Goal: Information Seeking & Learning: Check status

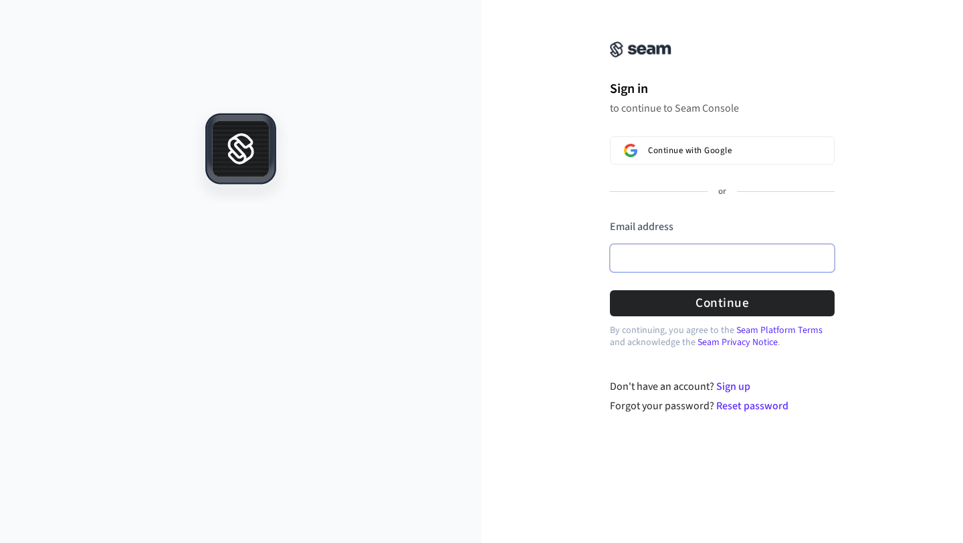
click at [653, 266] on input "Email address" at bounding box center [722, 258] width 225 height 28
paste input "**********"
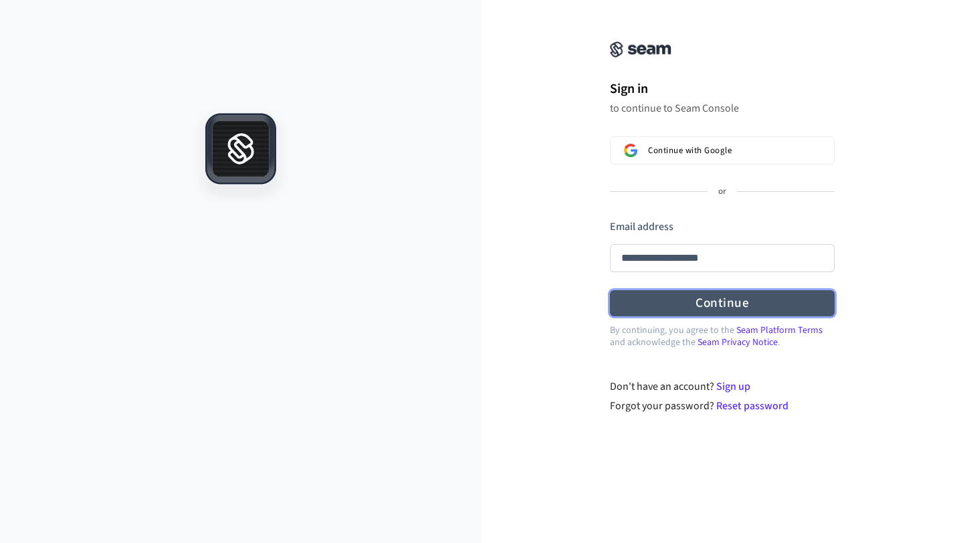
click at [699, 312] on button "Continue" at bounding box center [722, 303] width 225 height 26
type input "**********"
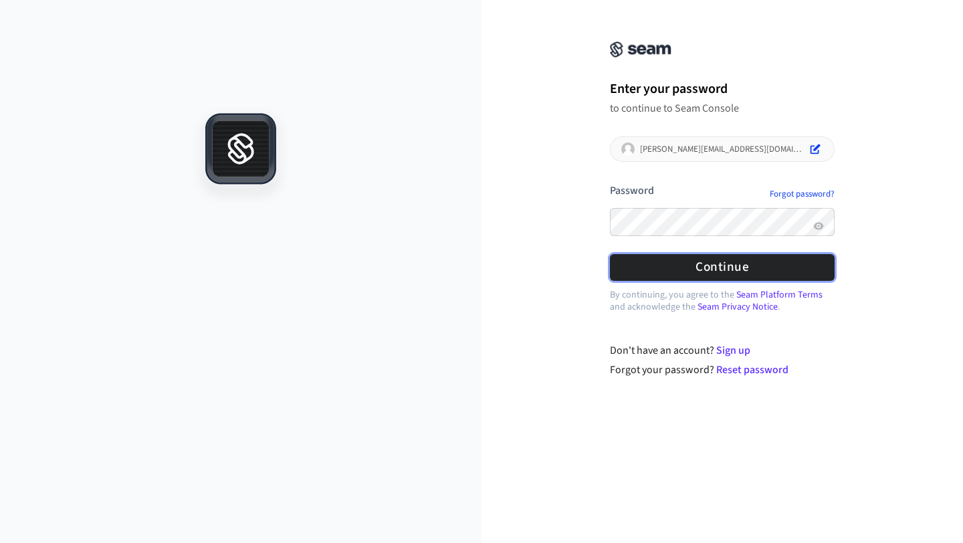
click at [705, 263] on button "Continue" at bounding box center [722, 267] width 225 height 26
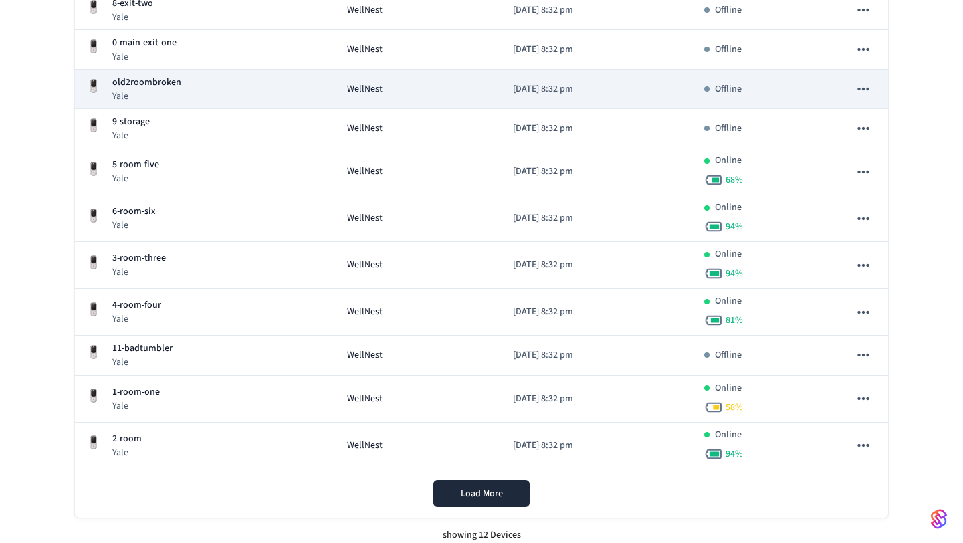
scroll to position [302, 0]
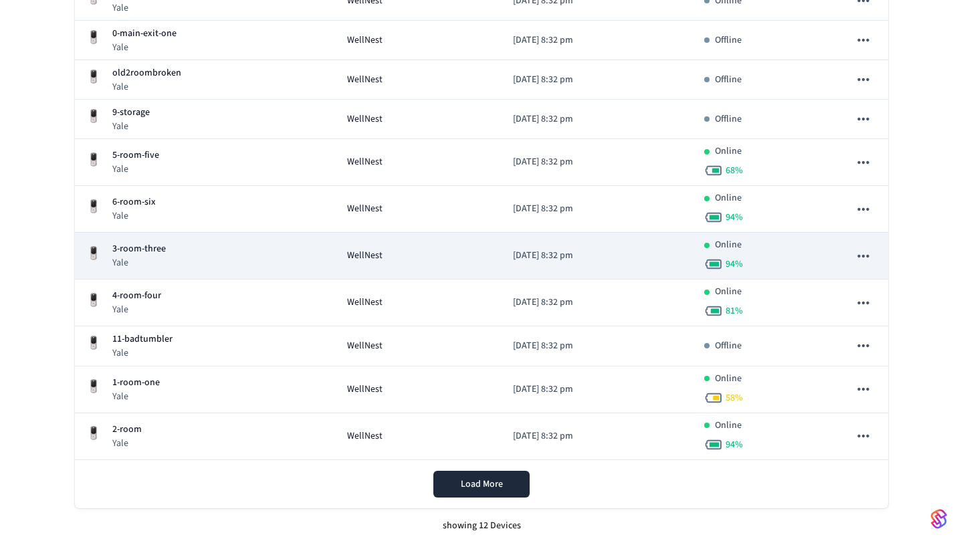
click at [268, 250] on div "3-room-three Yale" at bounding box center [206, 255] width 240 height 27
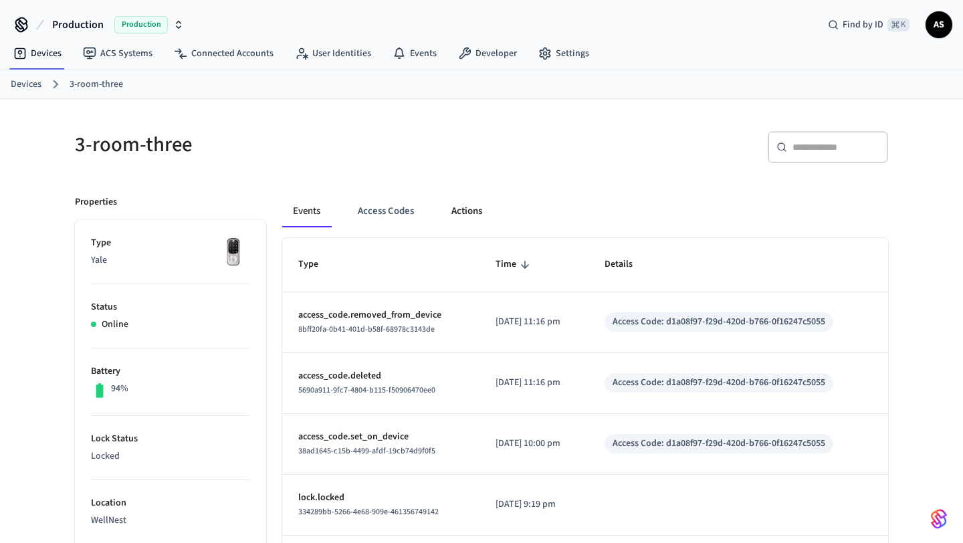
click at [454, 203] on button "Actions" at bounding box center [467, 211] width 52 height 32
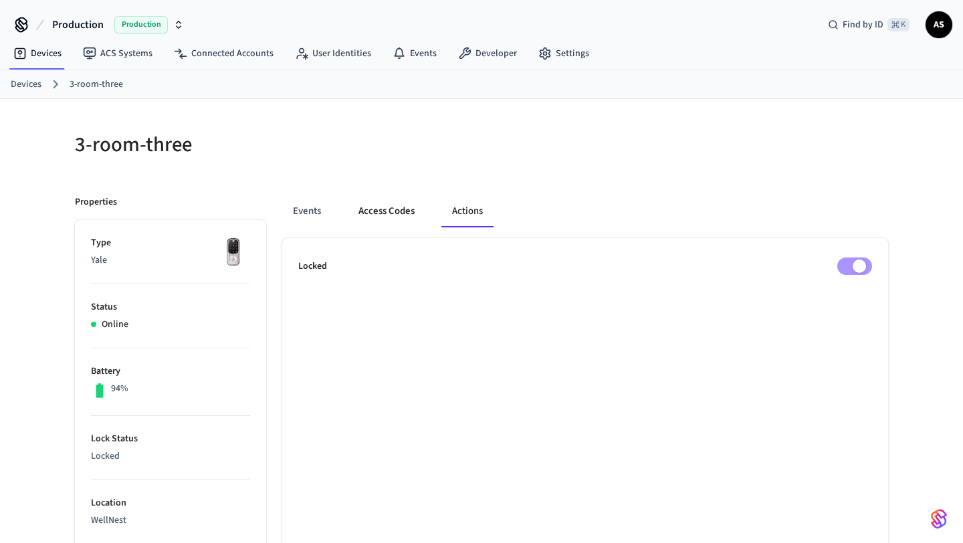
click at [395, 220] on button "Access Codes" at bounding box center [387, 211] width 78 height 32
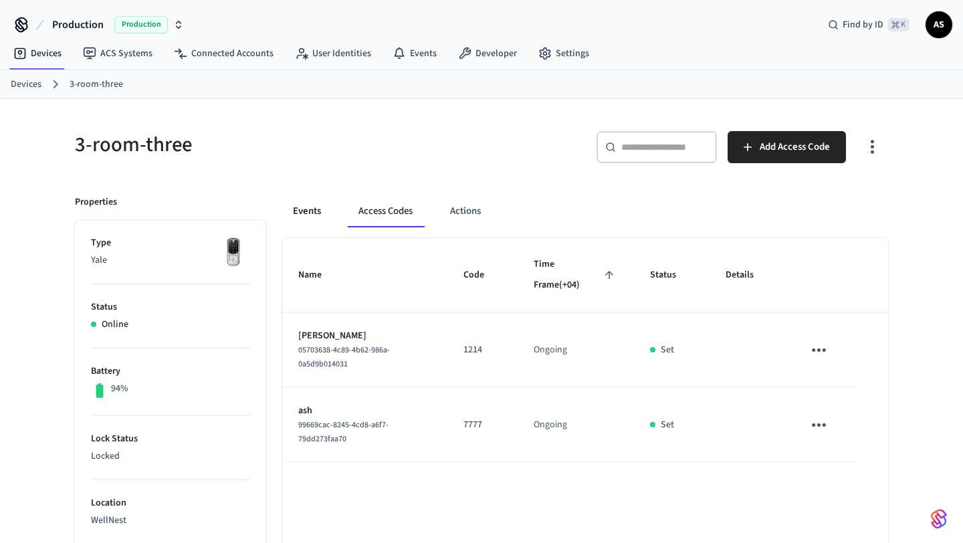
click at [304, 213] on button "Events" at bounding box center [307, 211] width 50 height 32
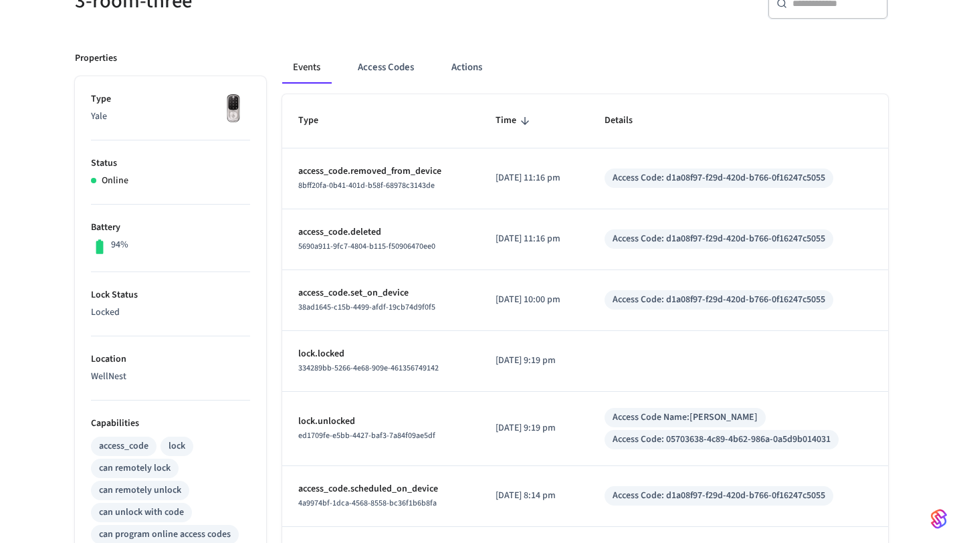
scroll to position [142, 0]
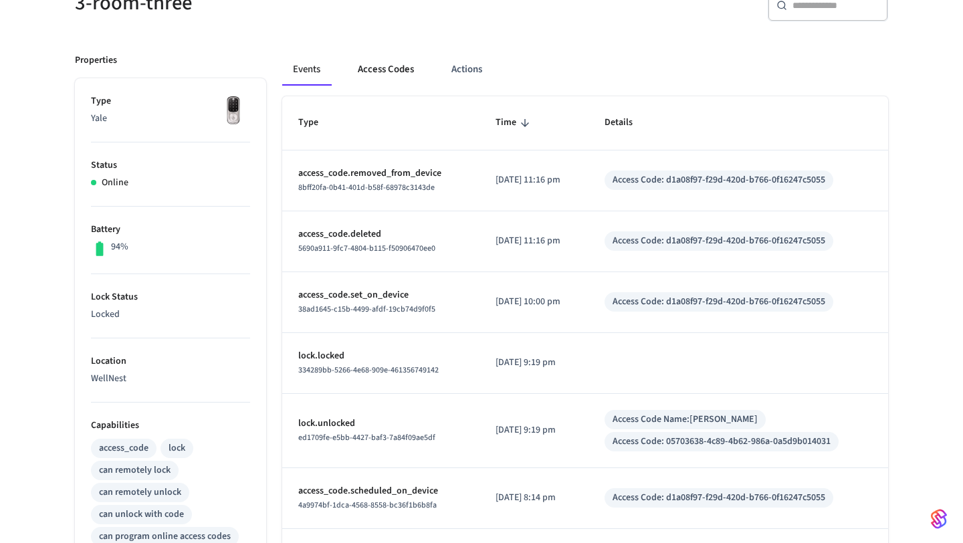
click at [378, 82] on button "Access Codes" at bounding box center [386, 70] width 78 height 32
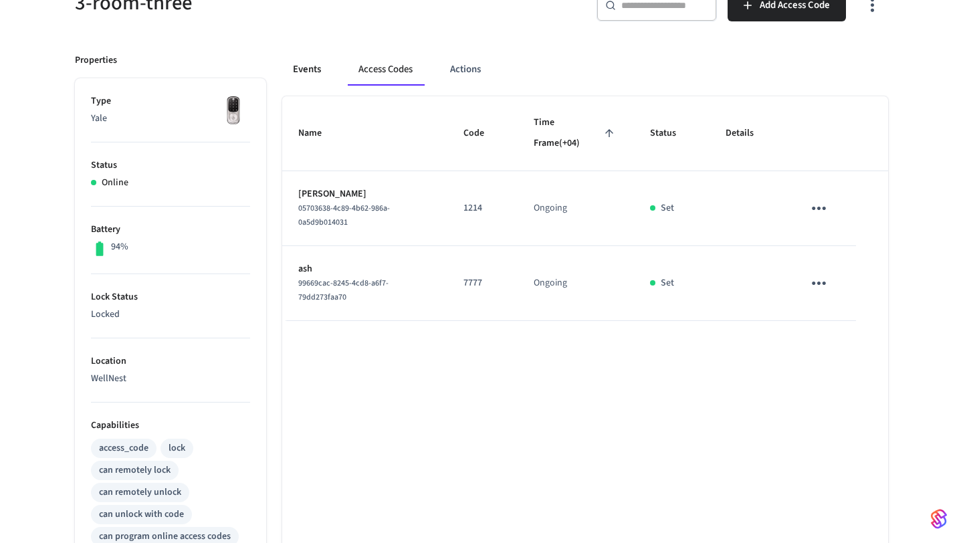
click at [326, 68] on button "Events" at bounding box center [307, 70] width 50 height 32
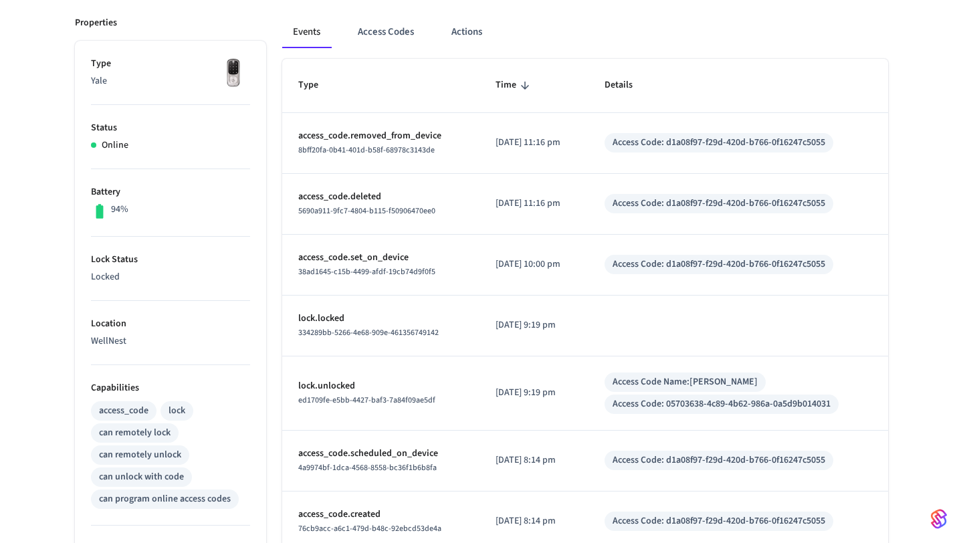
scroll to position [181, 0]
click at [519, 86] on icon "sticky table" at bounding box center [525, 84] width 12 height 12
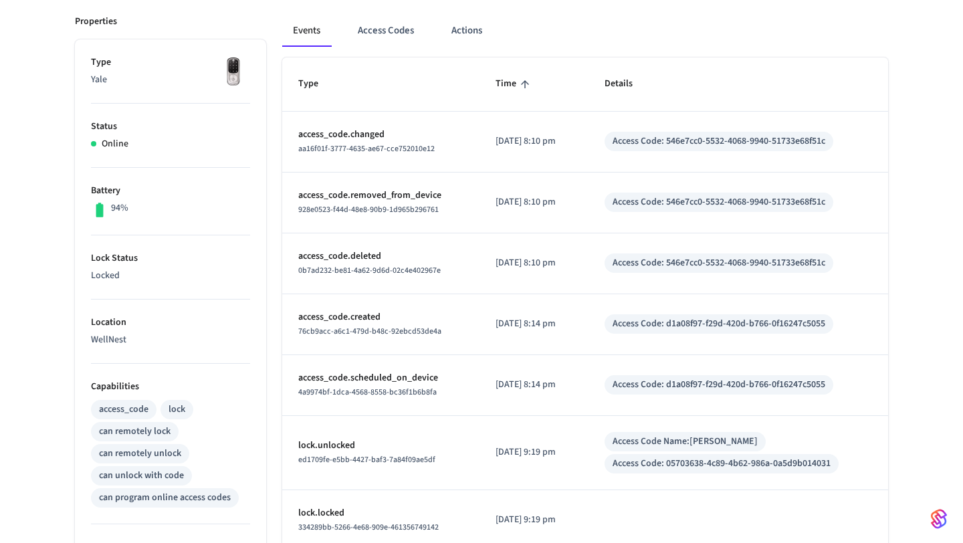
click at [519, 88] on icon "sticky table" at bounding box center [525, 84] width 12 height 12
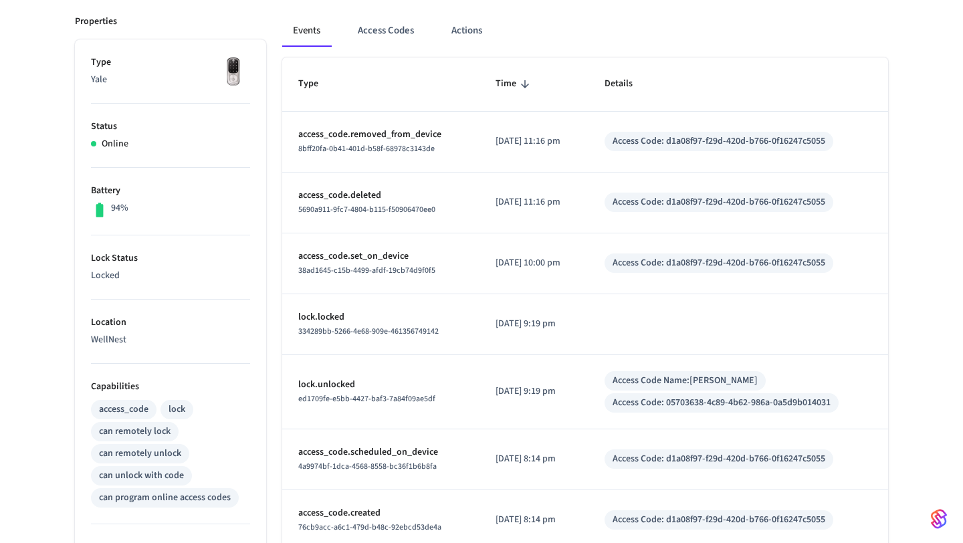
click at [519, 89] on icon "sticky table" at bounding box center [525, 84] width 12 height 12
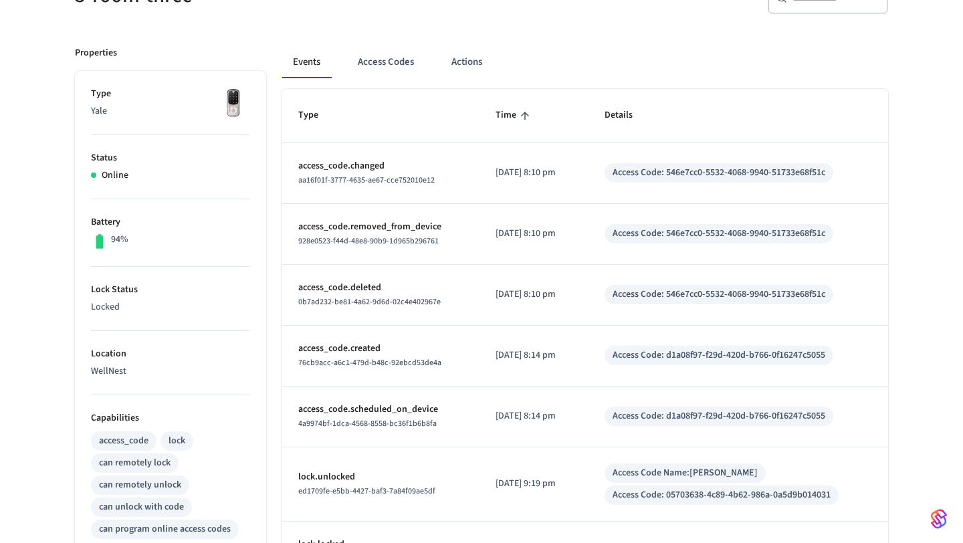
scroll to position [144, 0]
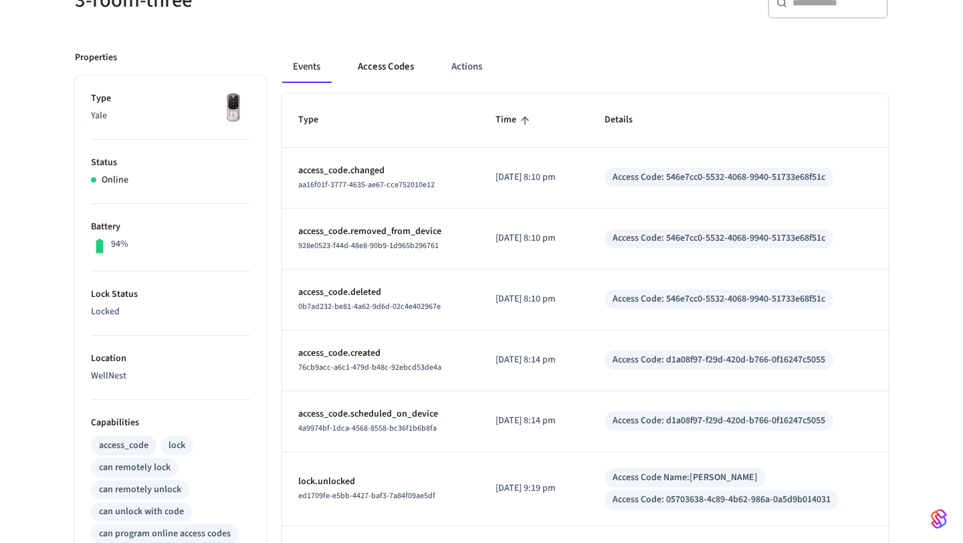
click at [387, 71] on button "Access Codes" at bounding box center [386, 67] width 78 height 32
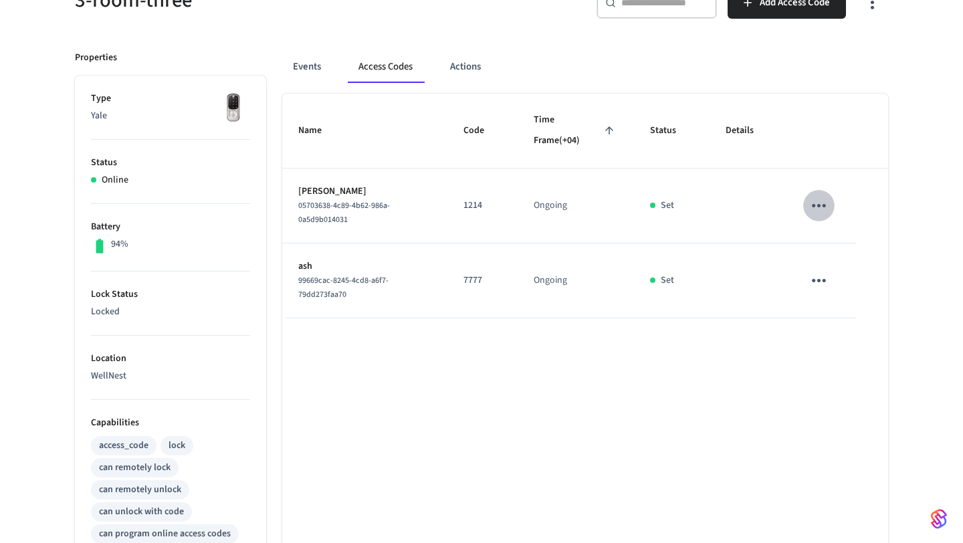
click at [817, 205] on icon "sticky table" at bounding box center [819, 205] width 14 height 3
click at [802, 397] on div at bounding box center [481, 271] width 963 height 543
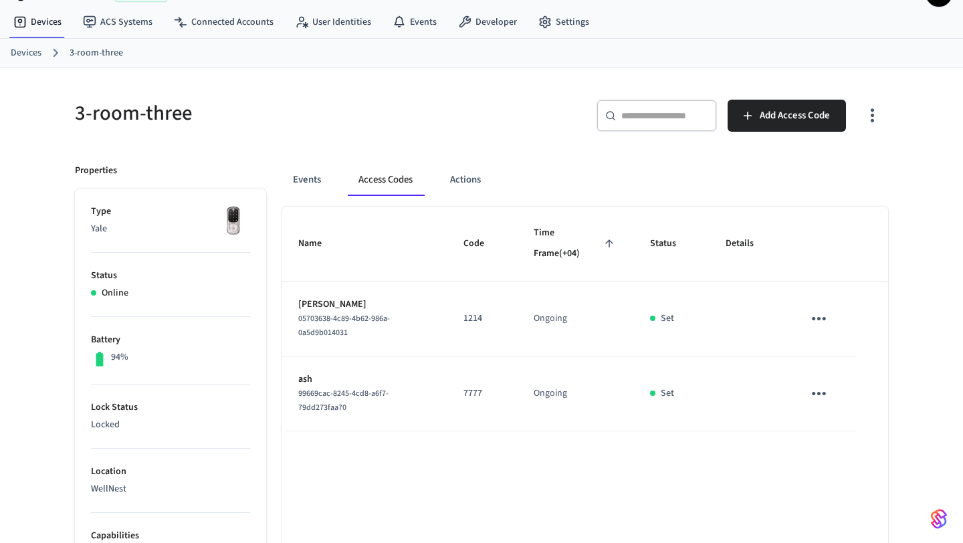
scroll to position [0, 0]
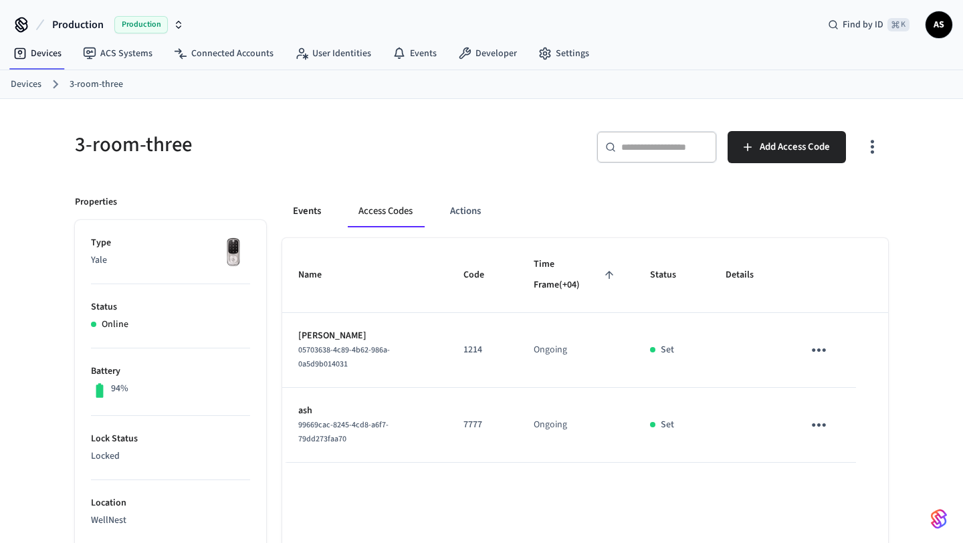
click at [324, 211] on button "Events" at bounding box center [307, 211] width 50 height 32
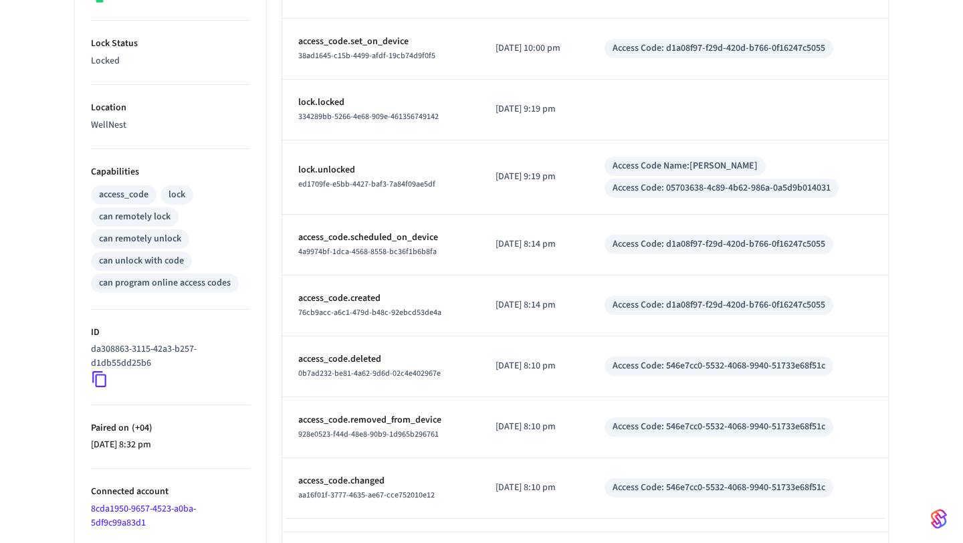
scroll to position [449, 0]
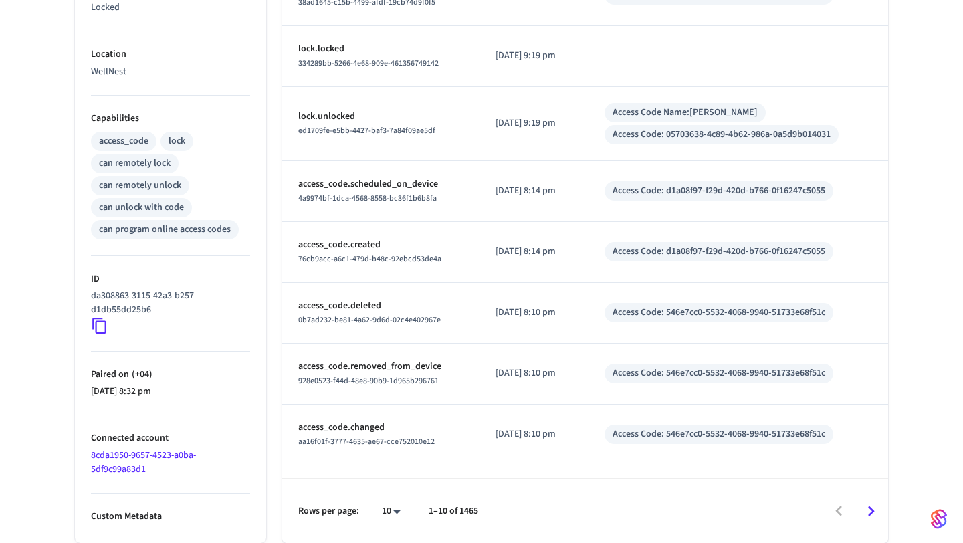
click at [872, 517] on icon "Go to next page" at bounding box center [871, 511] width 21 height 21
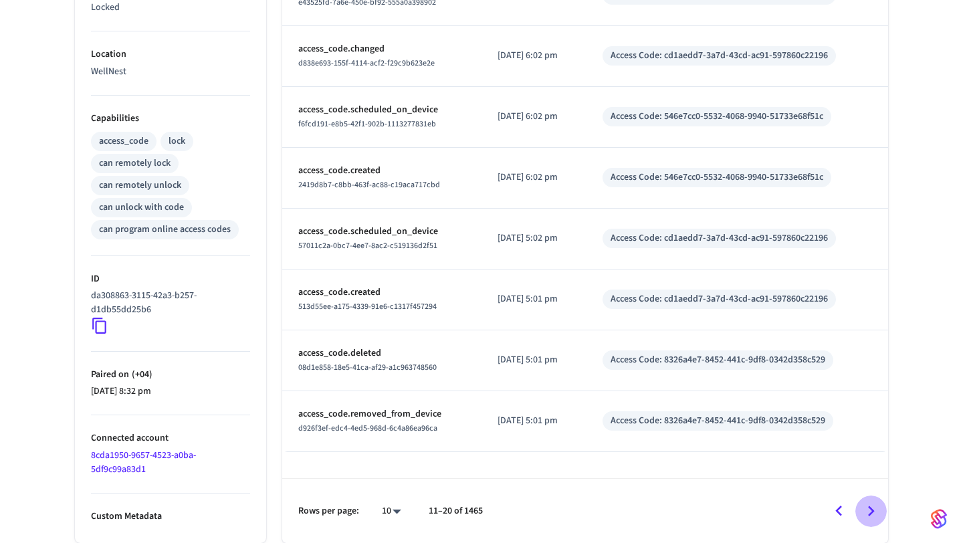
click at [872, 517] on icon "Go to next page" at bounding box center [871, 511] width 21 height 21
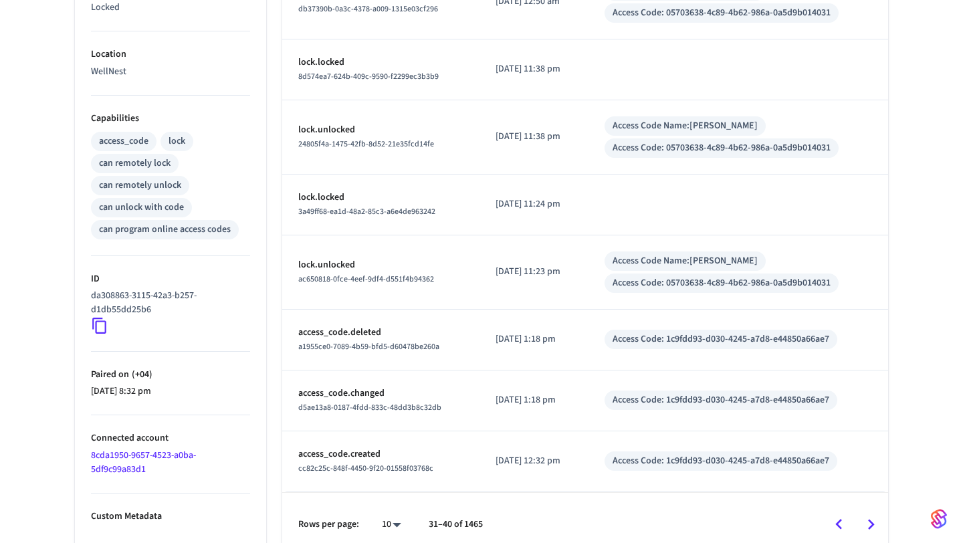
click at [872, 517] on icon "Go to next page" at bounding box center [871, 524] width 21 height 21
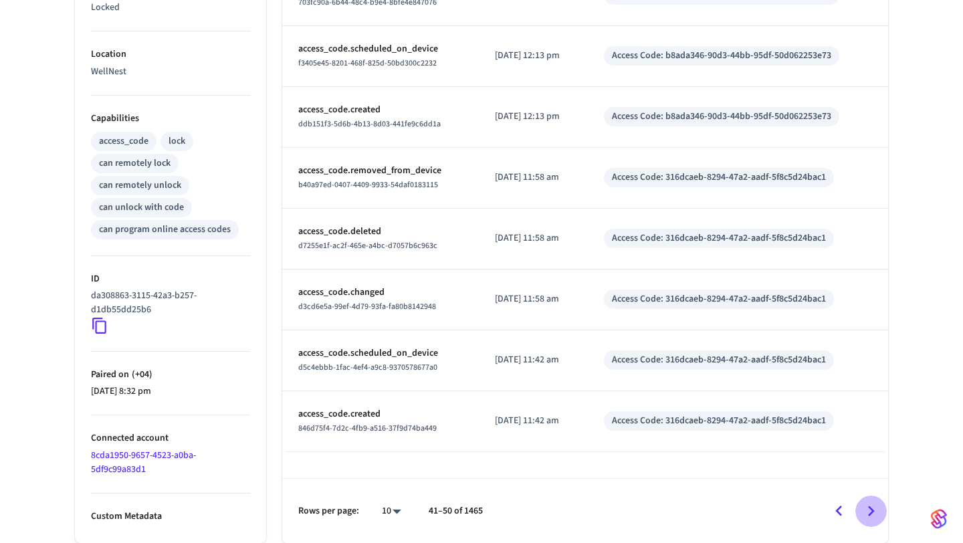
click at [872, 517] on icon "Go to next page" at bounding box center [871, 511] width 21 height 21
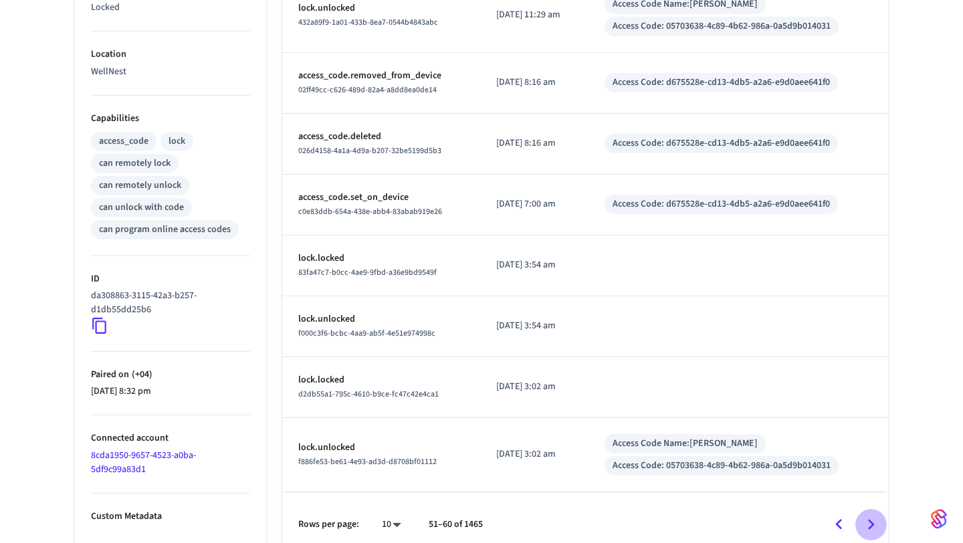
click at [872, 517] on icon "Go to next page" at bounding box center [871, 524] width 21 height 21
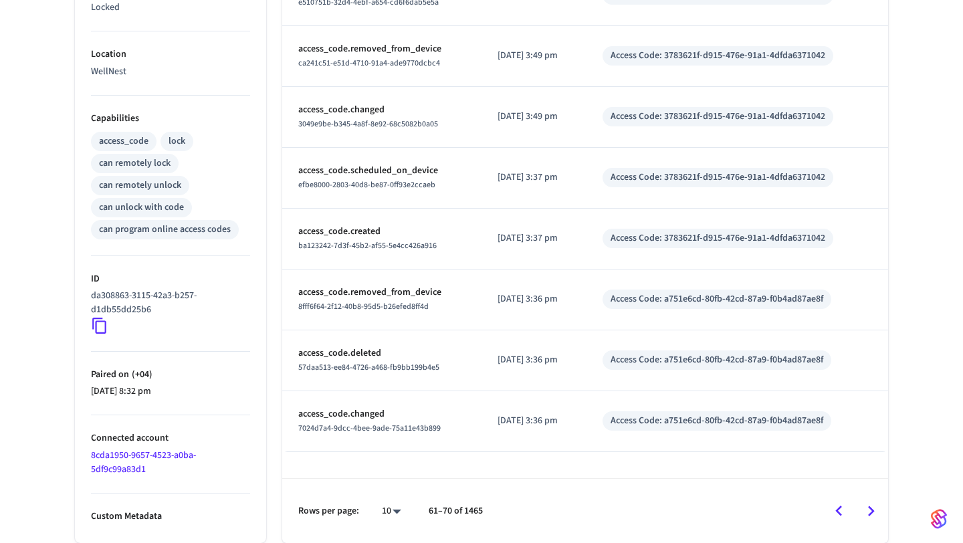
click at [872, 517] on icon "Go to next page" at bounding box center [871, 511] width 21 height 21
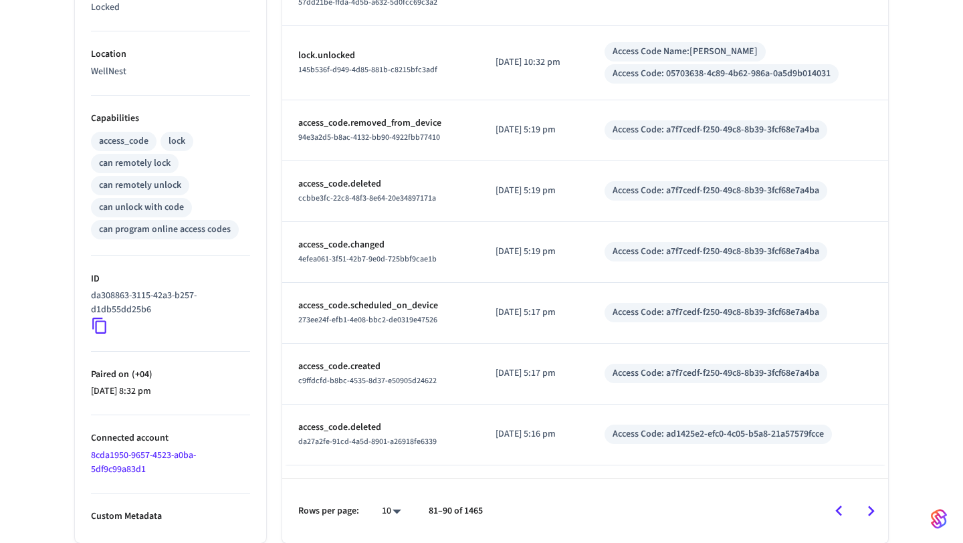
click at [872, 517] on icon "Go to next page" at bounding box center [871, 511] width 21 height 21
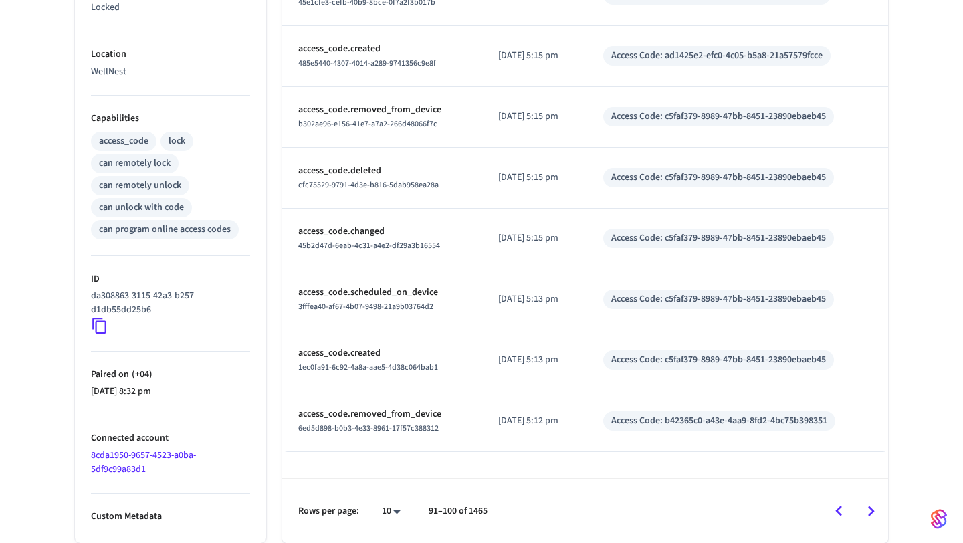
click at [872, 517] on icon "Go to next page" at bounding box center [871, 511] width 21 height 21
click at [861, 510] on icon "Go to next page" at bounding box center [871, 511] width 21 height 21
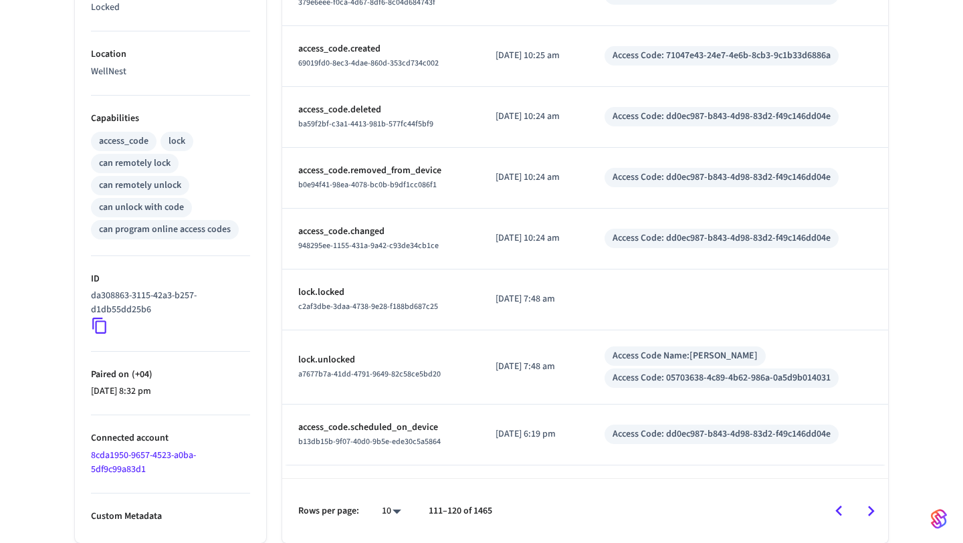
click at [861, 511] on icon "Go to next page" at bounding box center [871, 511] width 21 height 21
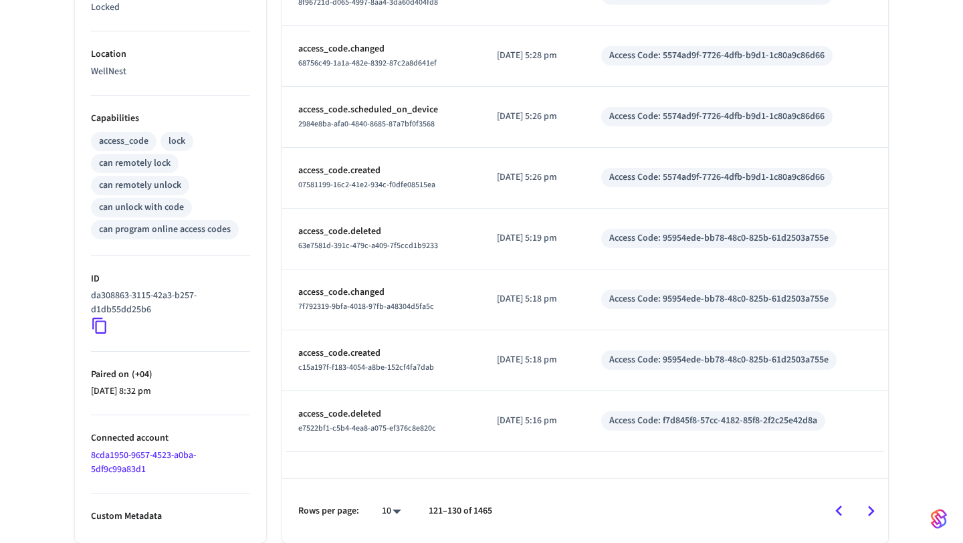
click at [861, 512] on icon "Go to next page" at bounding box center [871, 511] width 21 height 21
click at [838, 516] on icon "Go to previous page" at bounding box center [839, 511] width 21 height 21
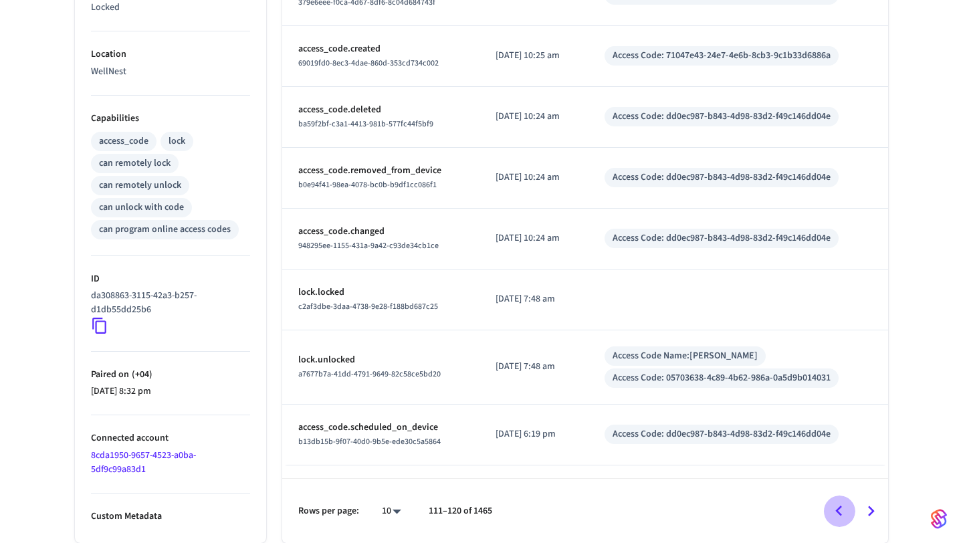
click at [838, 516] on icon "Go to previous page" at bounding box center [839, 511] width 21 height 21
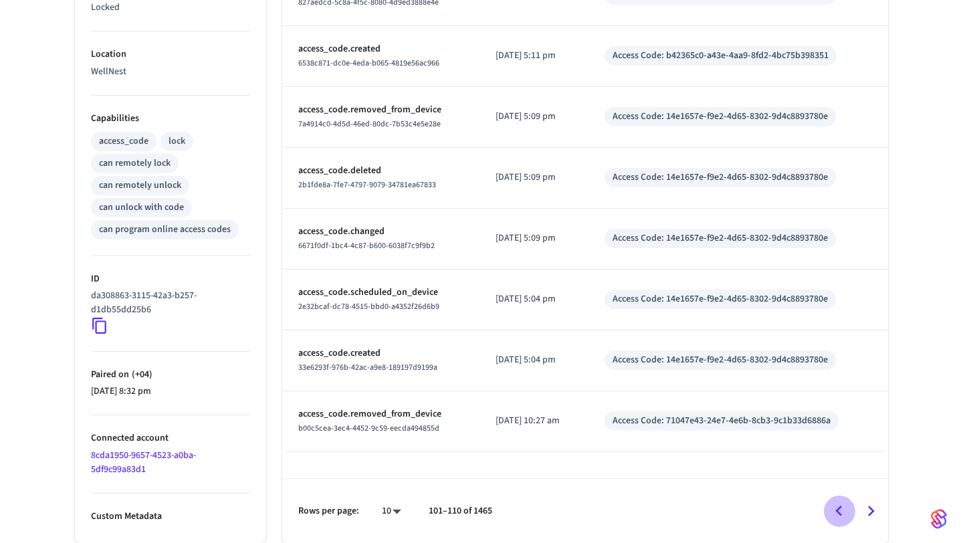
click at [838, 516] on icon "Go to previous page" at bounding box center [839, 511] width 21 height 21
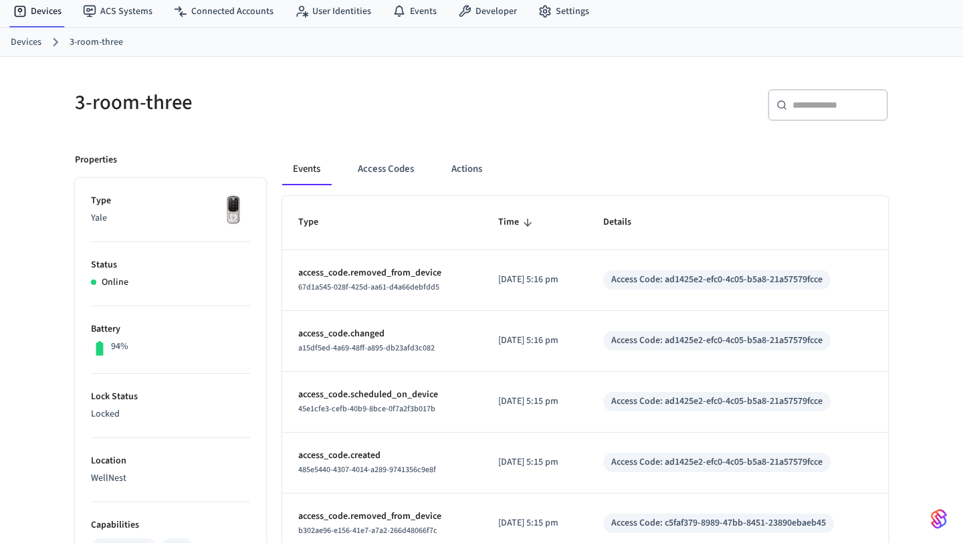
scroll to position [0, 0]
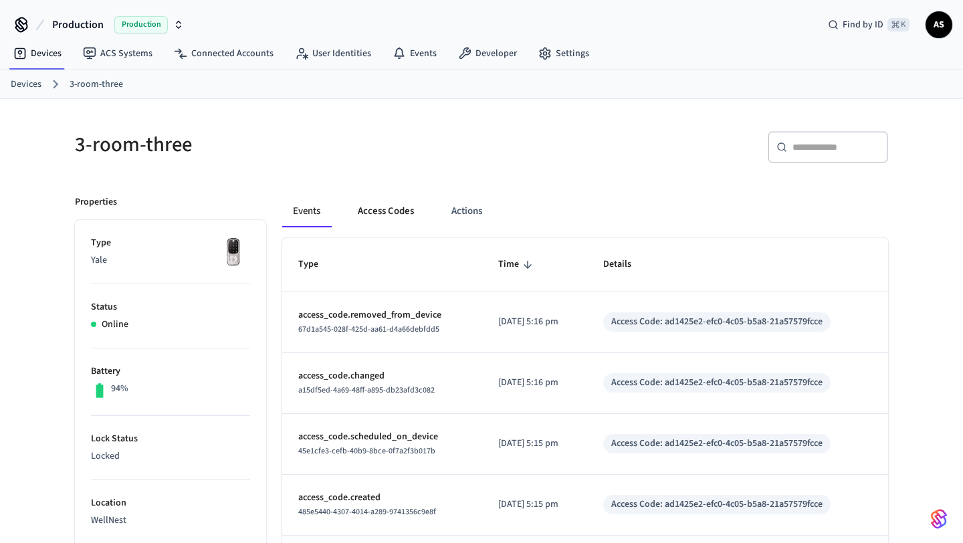
click at [386, 225] on button "Access Codes" at bounding box center [386, 211] width 78 height 32
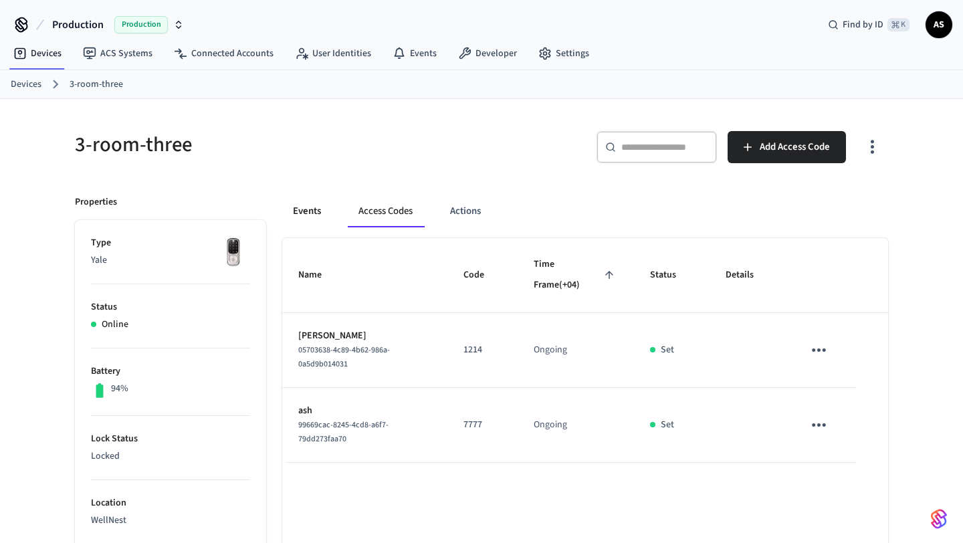
click at [292, 216] on button "Events" at bounding box center [307, 211] width 50 height 32
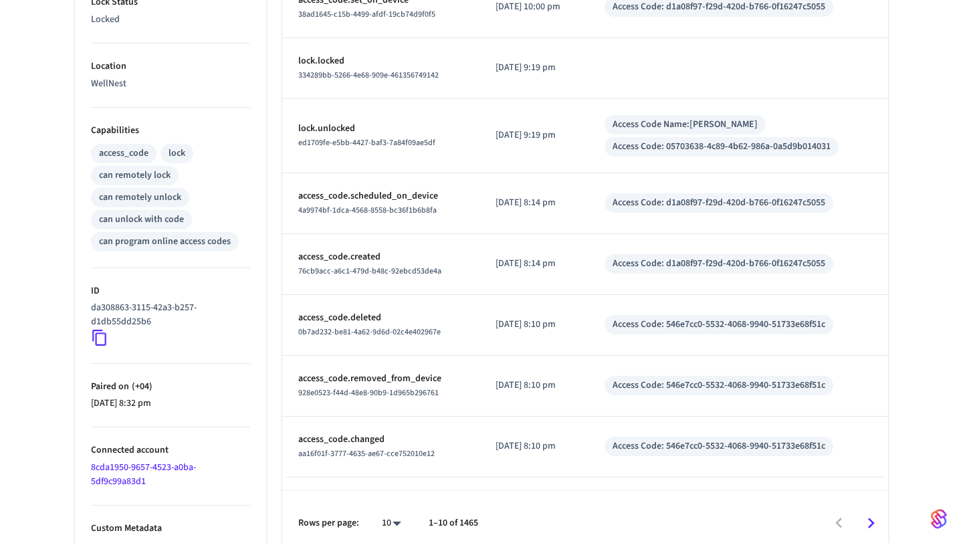
scroll to position [449, 0]
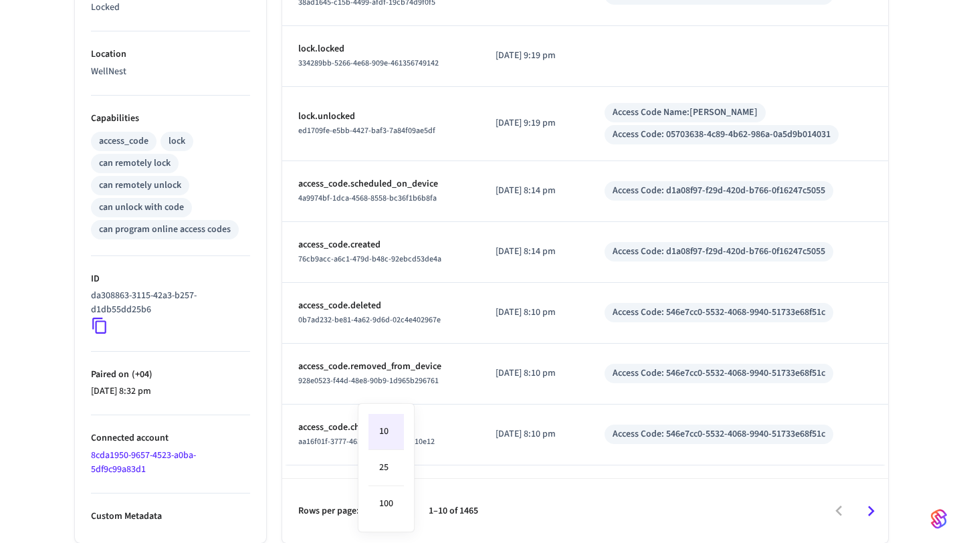
click at [389, 510] on body "Production Production Find by ID ⌘ K AS Devices ACS Systems Connected Accounts …" at bounding box center [481, 47] width 963 height 992
click at [504, 469] on div at bounding box center [481, 271] width 963 height 543
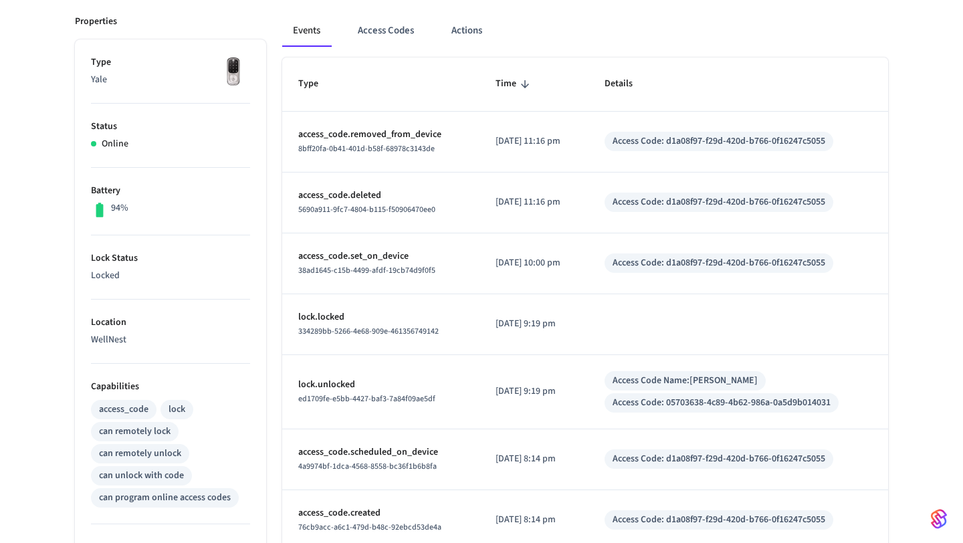
scroll to position [163, 0]
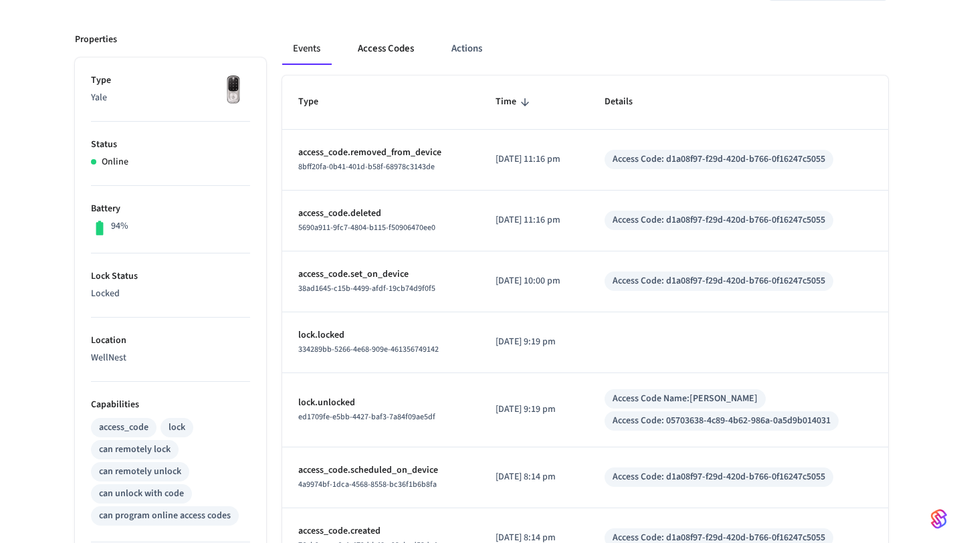
click at [388, 59] on button "Access Codes" at bounding box center [386, 49] width 78 height 32
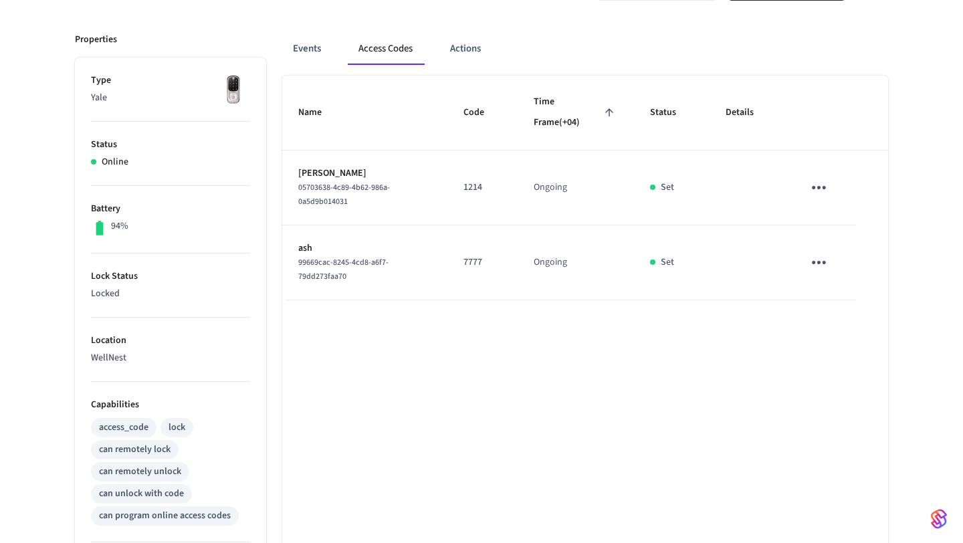
click at [812, 181] on icon "sticky table" at bounding box center [819, 187] width 21 height 21
click at [825, 226] on li "Edit" at bounding box center [851, 226] width 64 height 36
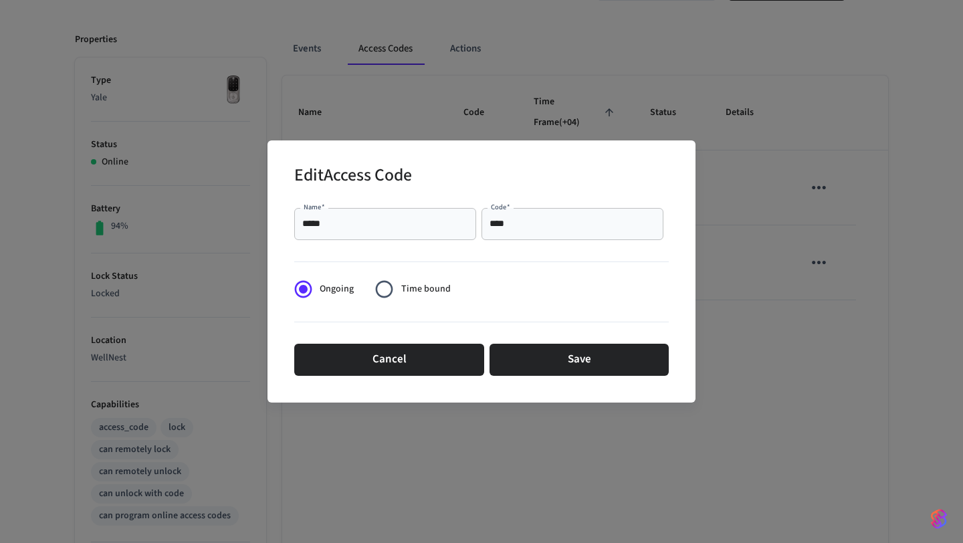
click at [801, 225] on div "Edit Access Code Name   * ***** Name   * Code   * **** Code   * Ongoing Time bo…" at bounding box center [481, 271] width 963 height 543
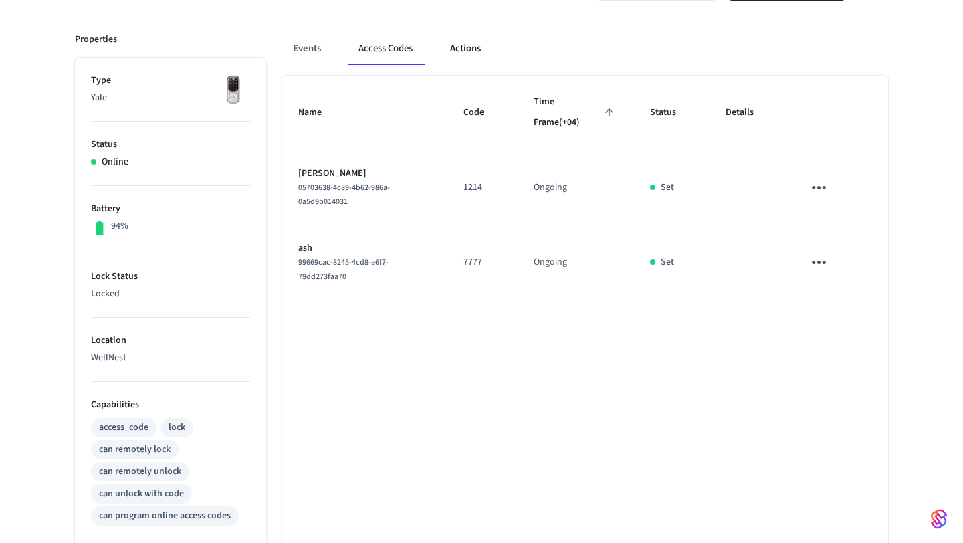
click at [469, 54] on button "Actions" at bounding box center [465, 49] width 52 height 32
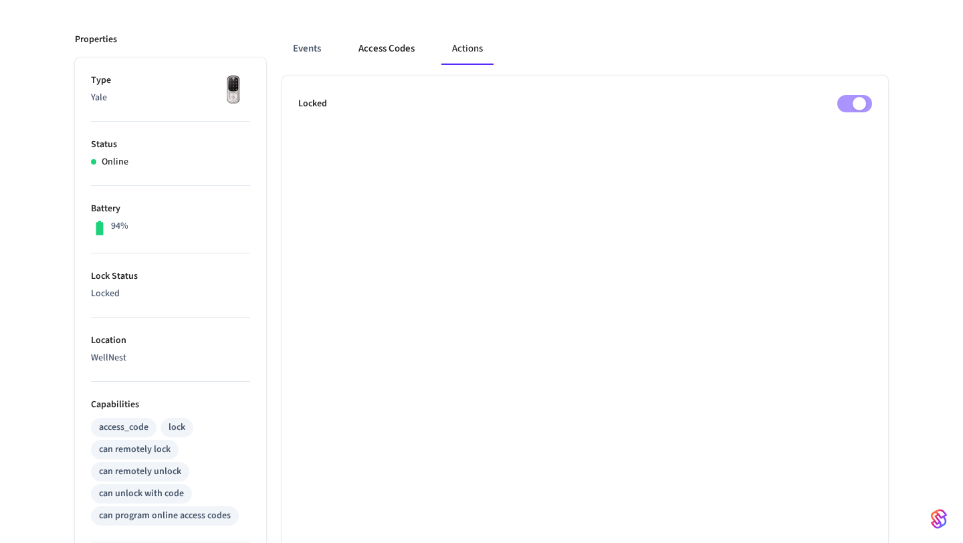
click at [377, 61] on button "Access Codes" at bounding box center [387, 49] width 78 height 32
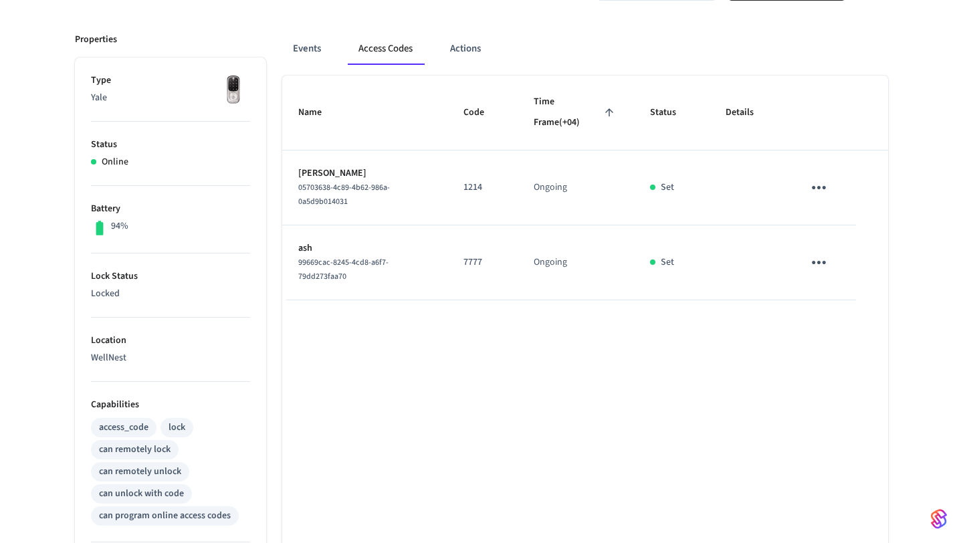
click at [812, 50] on div "Events Access Codes Actions" at bounding box center [585, 49] width 606 height 32
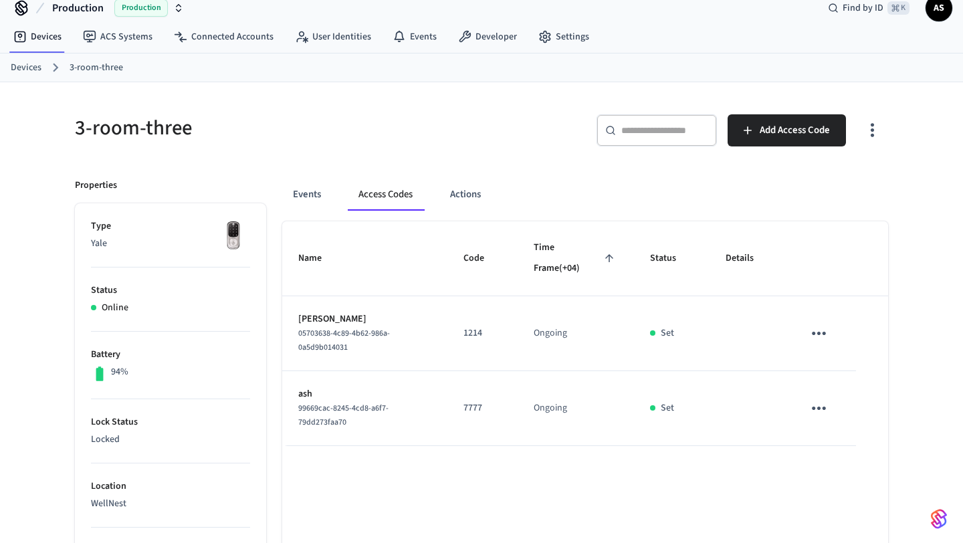
scroll to position [0, 0]
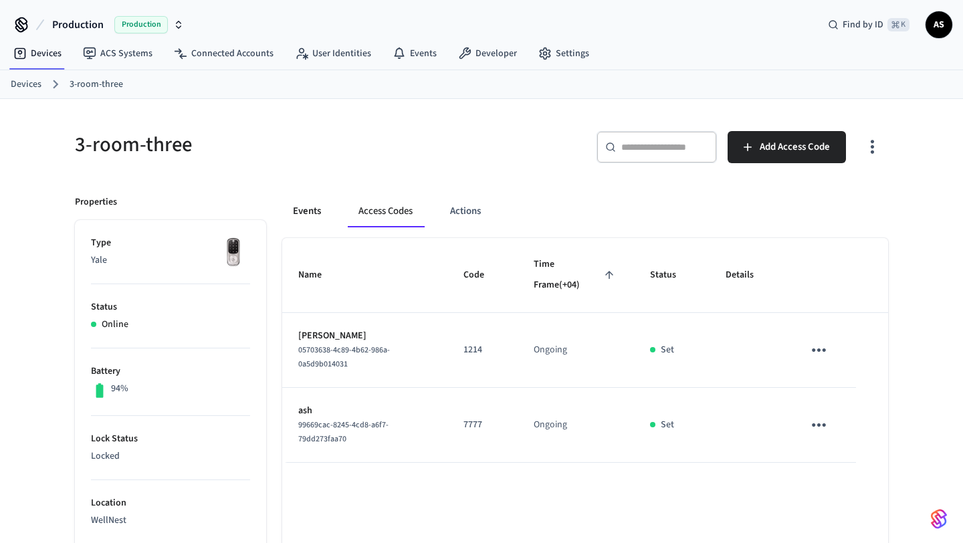
click at [303, 220] on button "Events" at bounding box center [307, 211] width 50 height 32
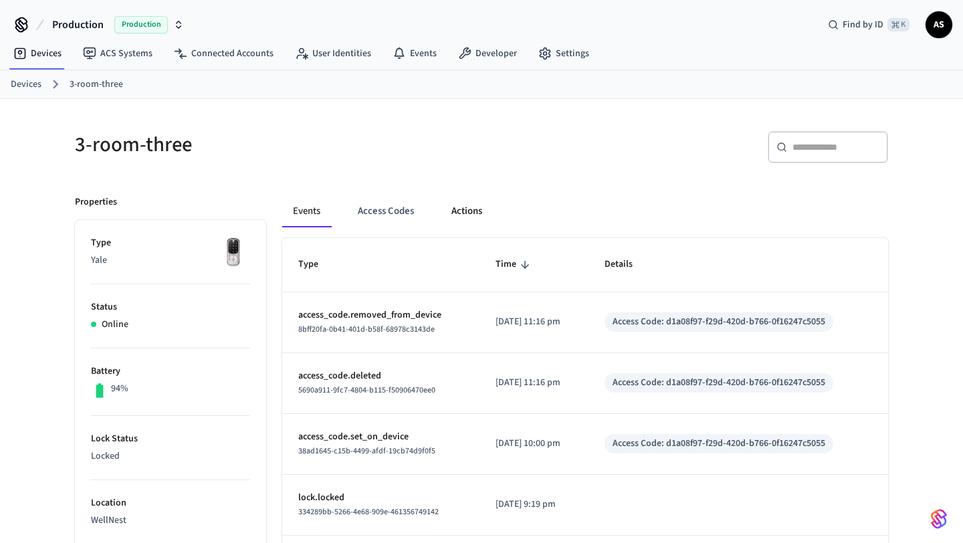
click at [444, 217] on button "Actions" at bounding box center [467, 211] width 52 height 32
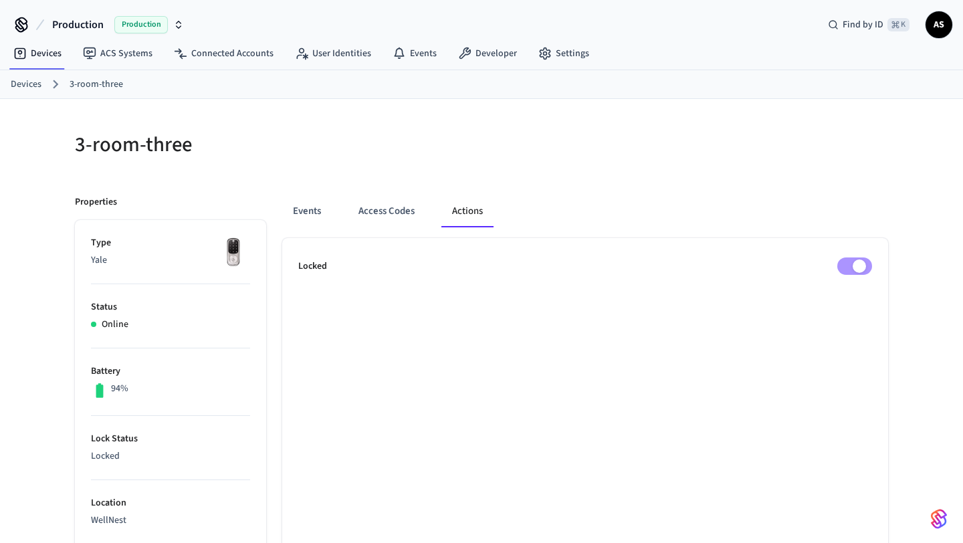
click at [932, 26] on span "AS" at bounding box center [939, 25] width 24 height 24
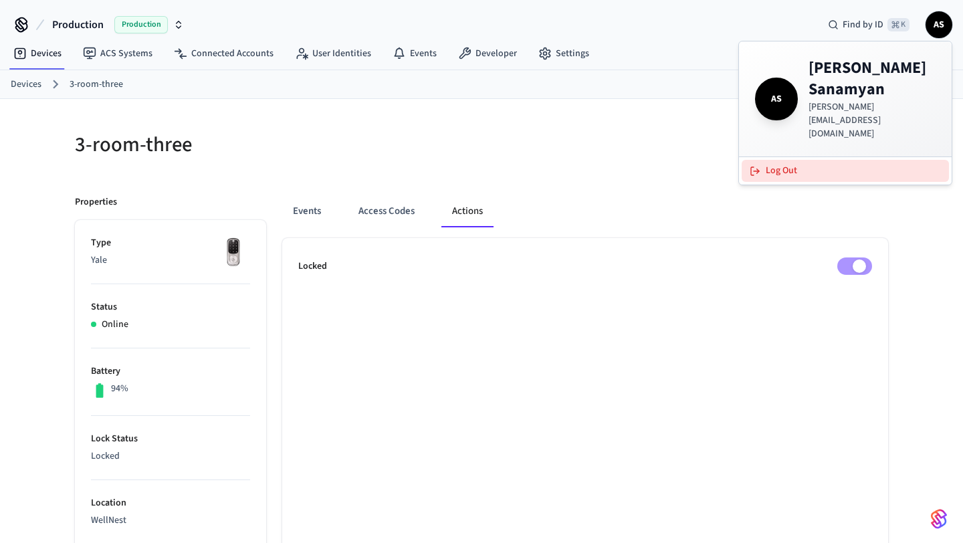
click at [883, 160] on button "Log Out" at bounding box center [845, 171] width 207 height 22
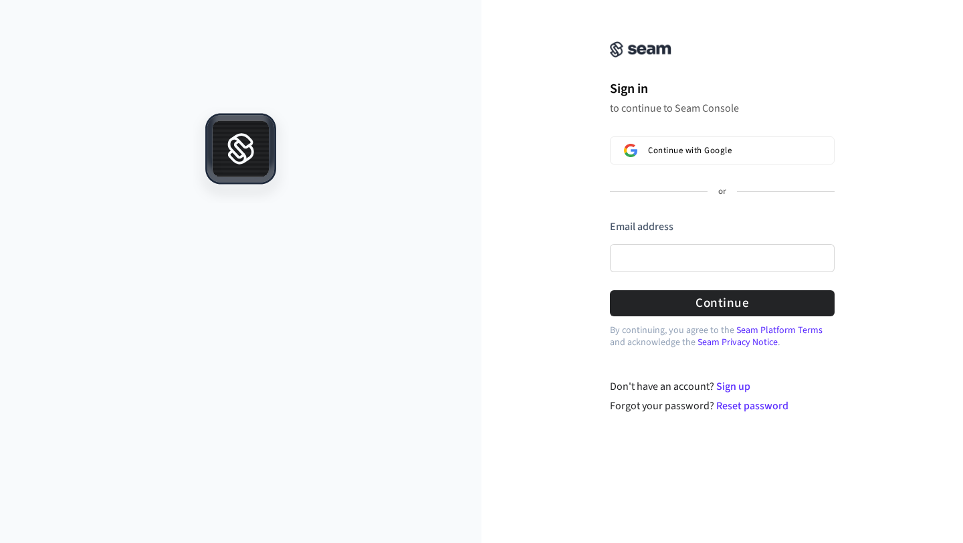
click at [295, 108] on div at bounding box center [241, 325] width 482 height 436
click at [683, 253] on input "Email address" at bounding box center [722, 258] width 225 height 28
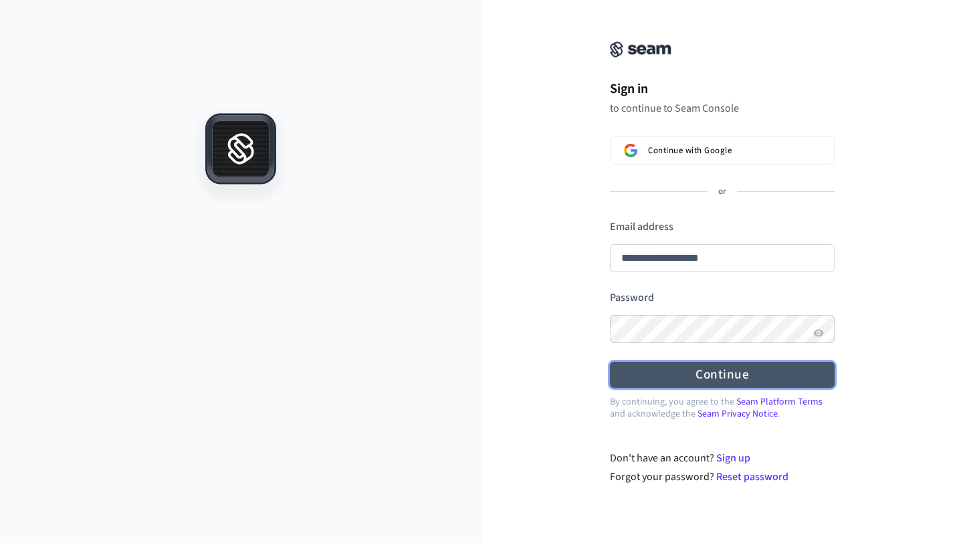
click at [654, 370] on button "Continue" at bounding box center [722, 375] width 225 height 26
type input "**********"
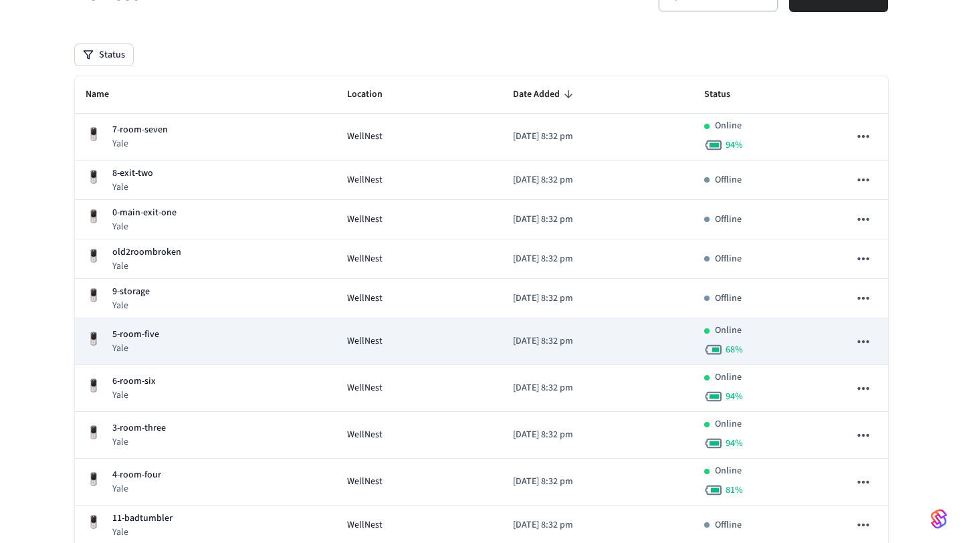
scroll to position [96, 0]
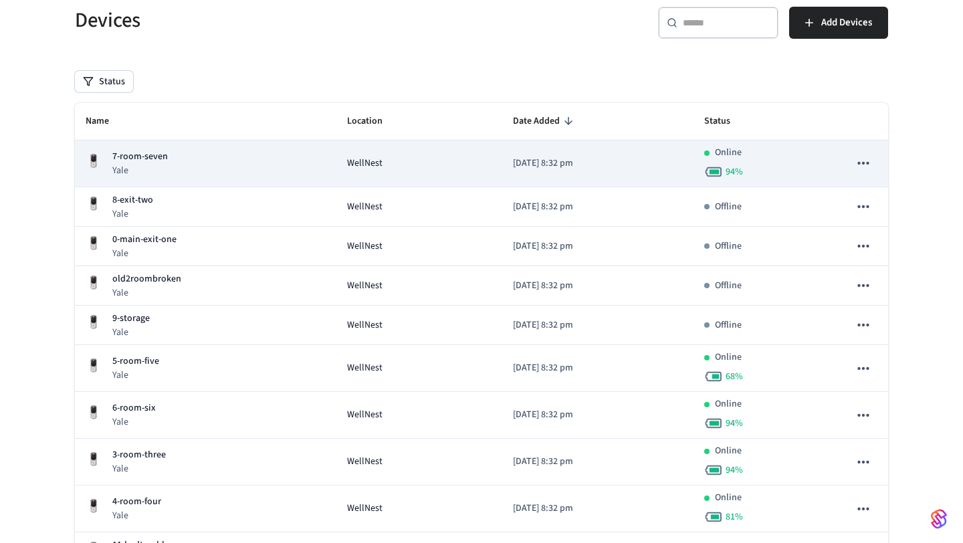
click at [384, 157] on div "WellNest" at bounding box center [419, 164] width 144 height 14
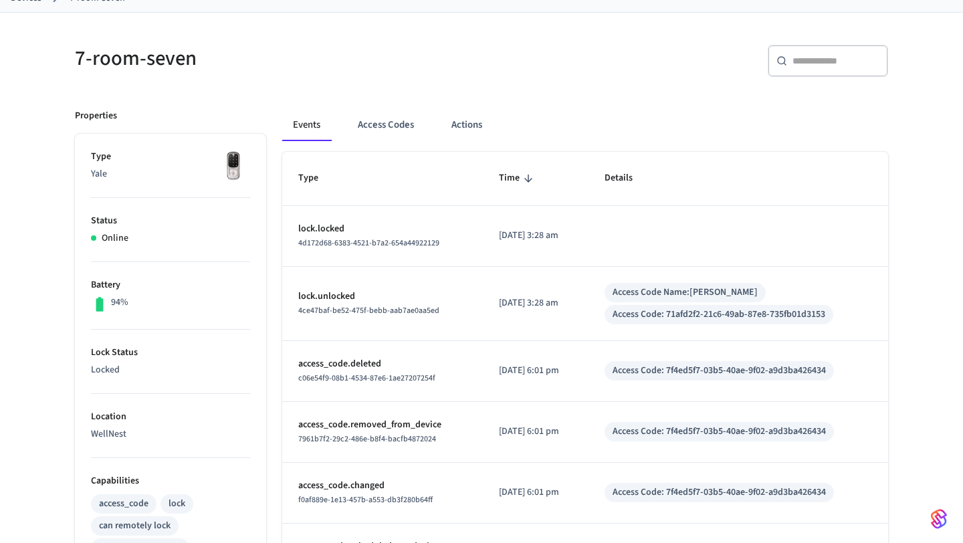
scroll to position [99, 0]
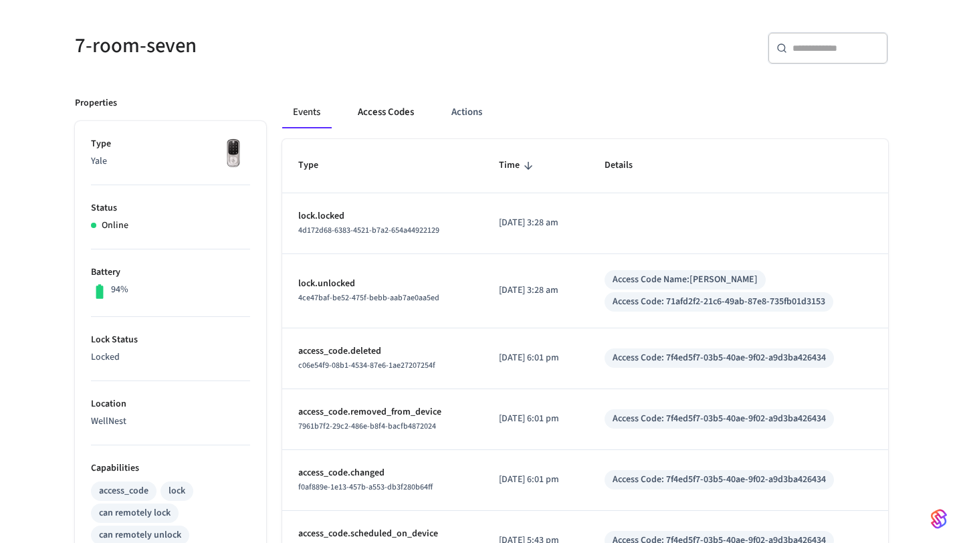
click at [375, 121] on button "Access Codes" at bounding box center [386, 112] width 78 height 32
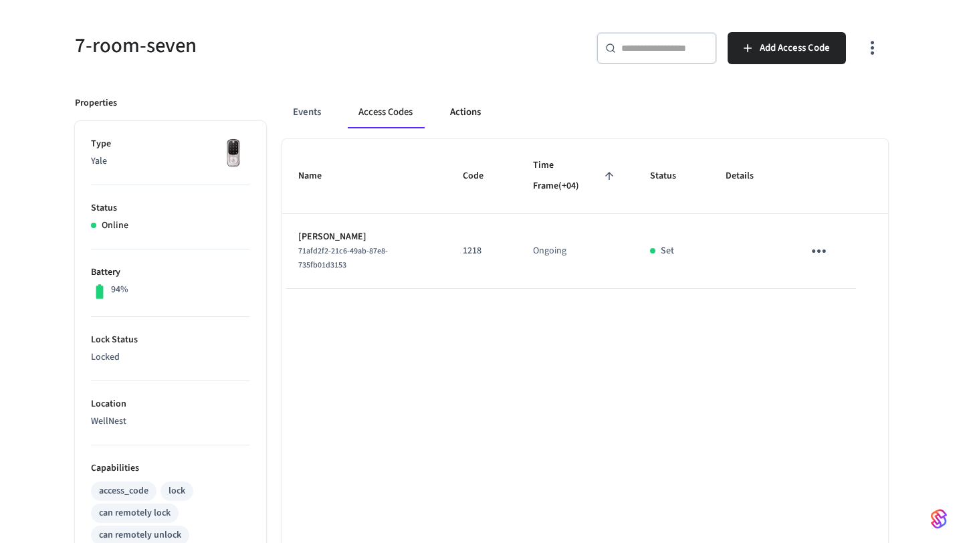
click at [460, 109] on button "Actions" at bounding box center [465, 112] width 52 height 32
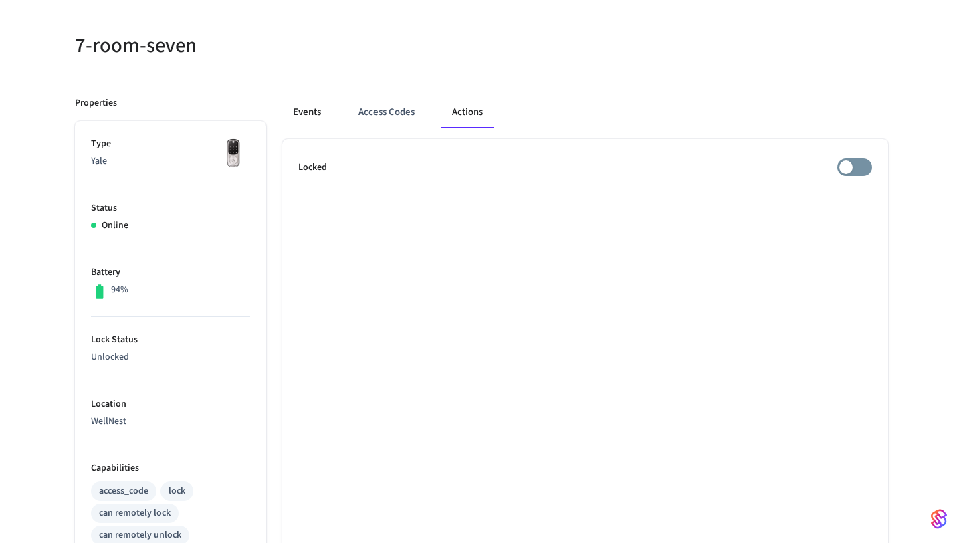
click at [304, 116] on button "Events" at bounding box center [307, 112] width 50 height 32
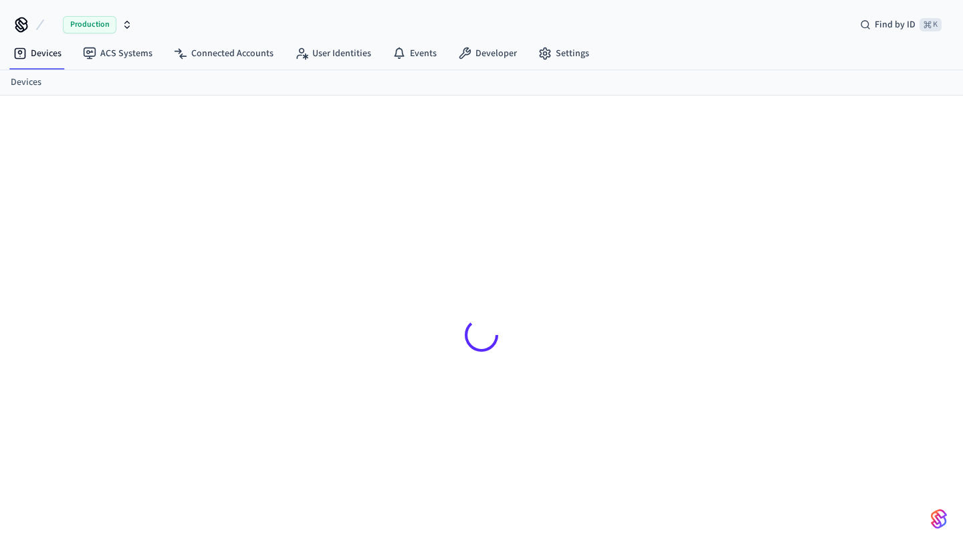
scroll to position [18, 0]
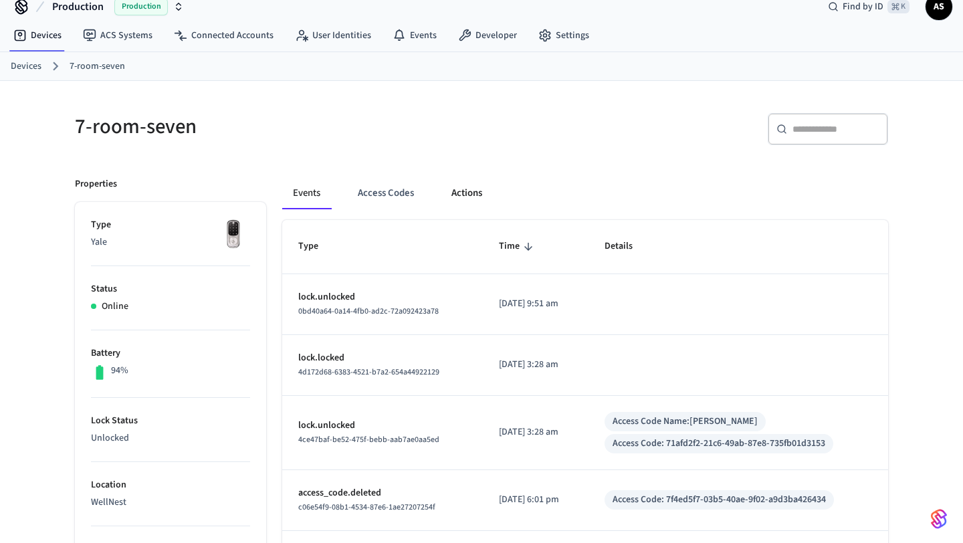
click at [471, 183] on button "Actions" at bounding box center [467, 193] width 52 height 32
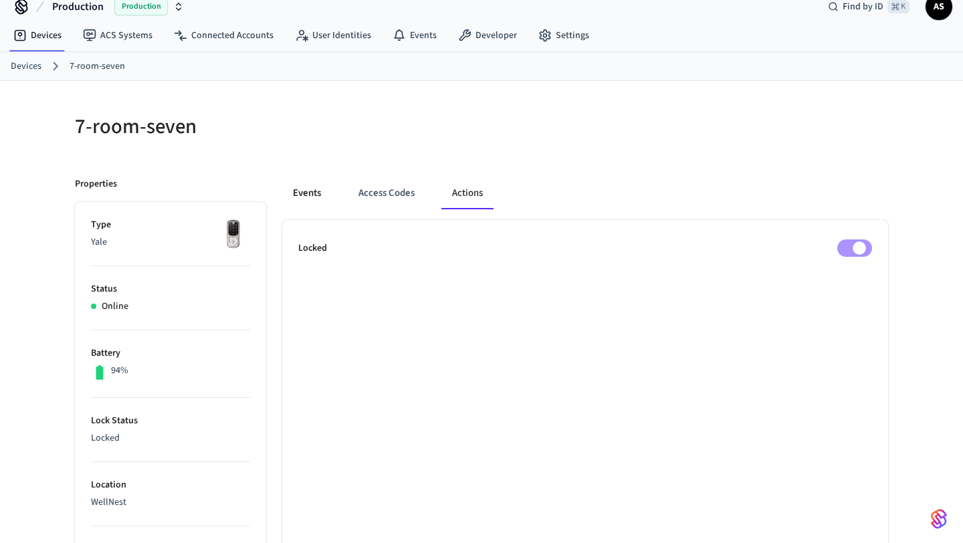
click at [312, 209] on button "Events" at bounding box center [307, 193] width 50 height 32
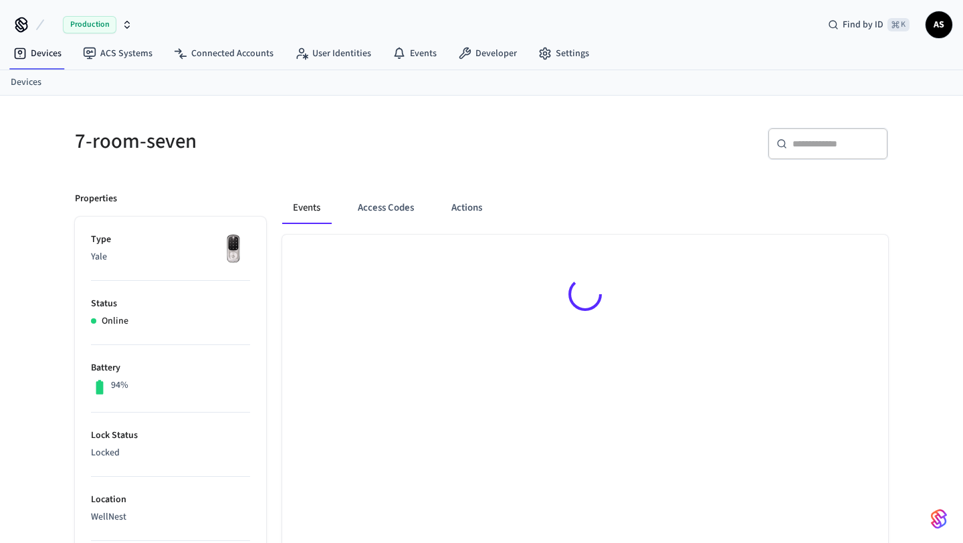
scroll to position [18, 0]
